Goal: Use online tool/utility

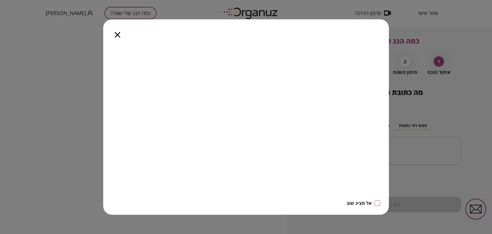
click at [120, 36] on icon "button" at bounding box center [117, 34] width 5 height 5
click at [118, 36] on icon "button" at bounding box center [117, 34] width 5 height 5
click at [118, 33] on icon "button" at bounding box center [117, 34] width 5 height 5
click at [119, 36] on icon "button" at bounding box center [117, 34] width 5 height 5
click at [117, 35] on icon "button" at bounding box center [117, 34] width 5 height 5
